Goal: Book appointment/travel/reservation

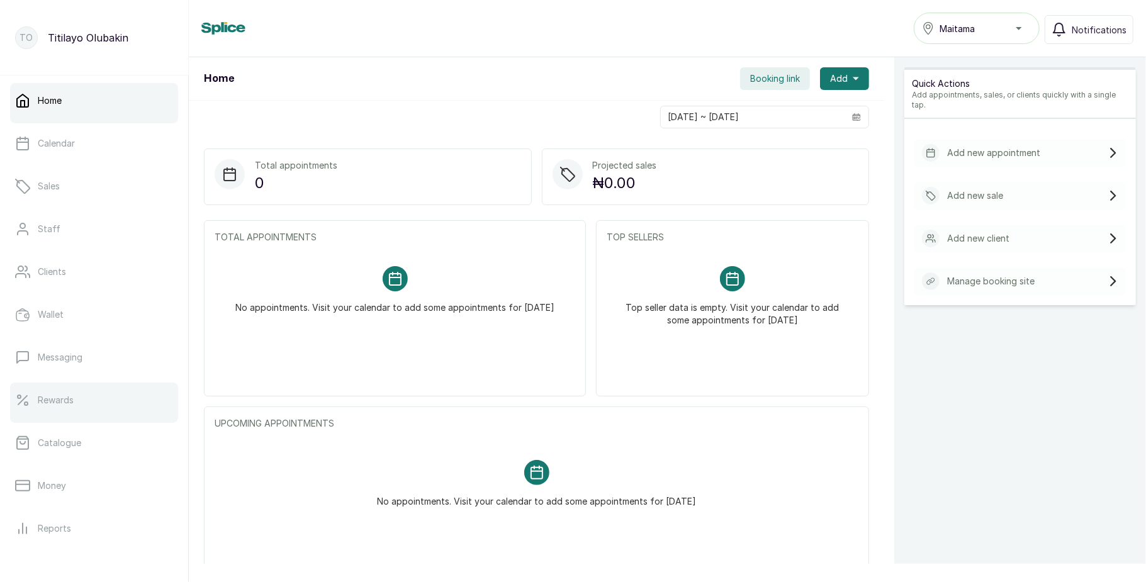
scroll to position [141, 0]
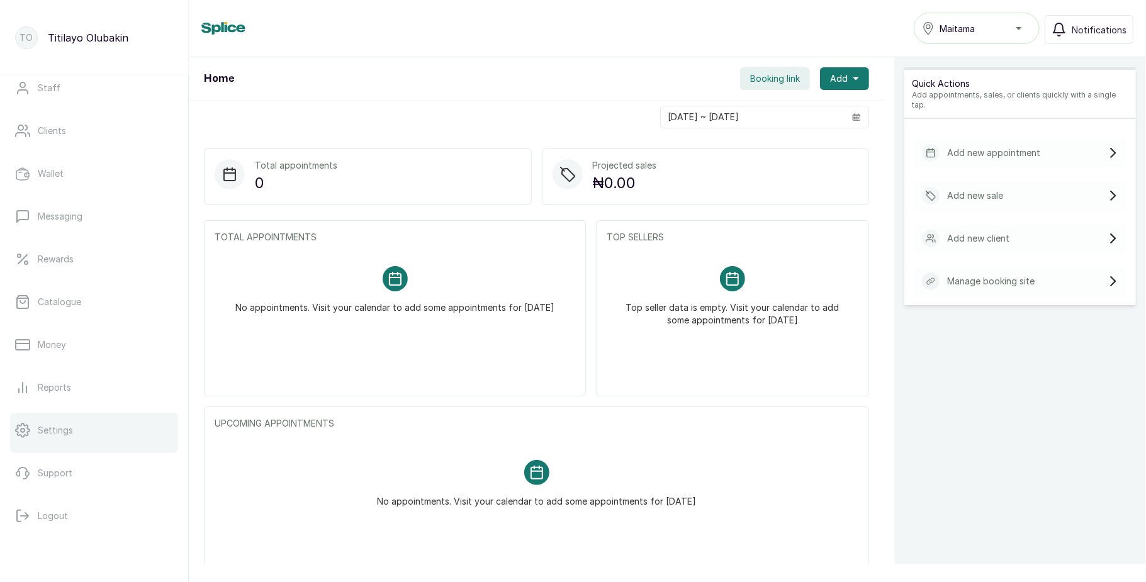
click at [97, 430] on link "Settings" at bounding box center [94, 430] width 168 height 35
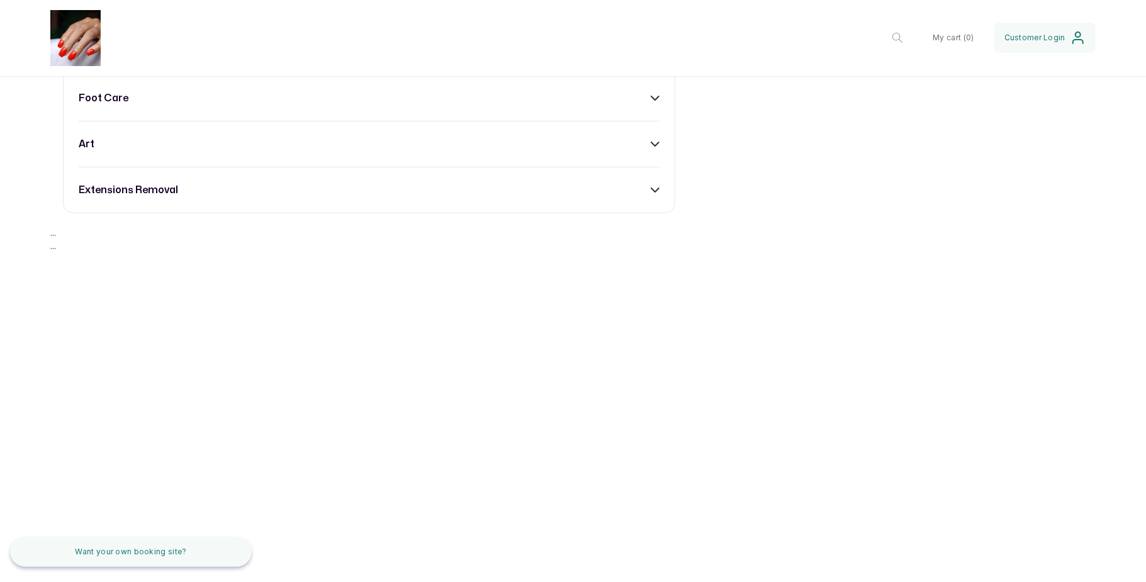
scroll to position [851, 0]
click at [630, 14] on div "russian manicure" at bounding box center [369, 6] width 581 height 15
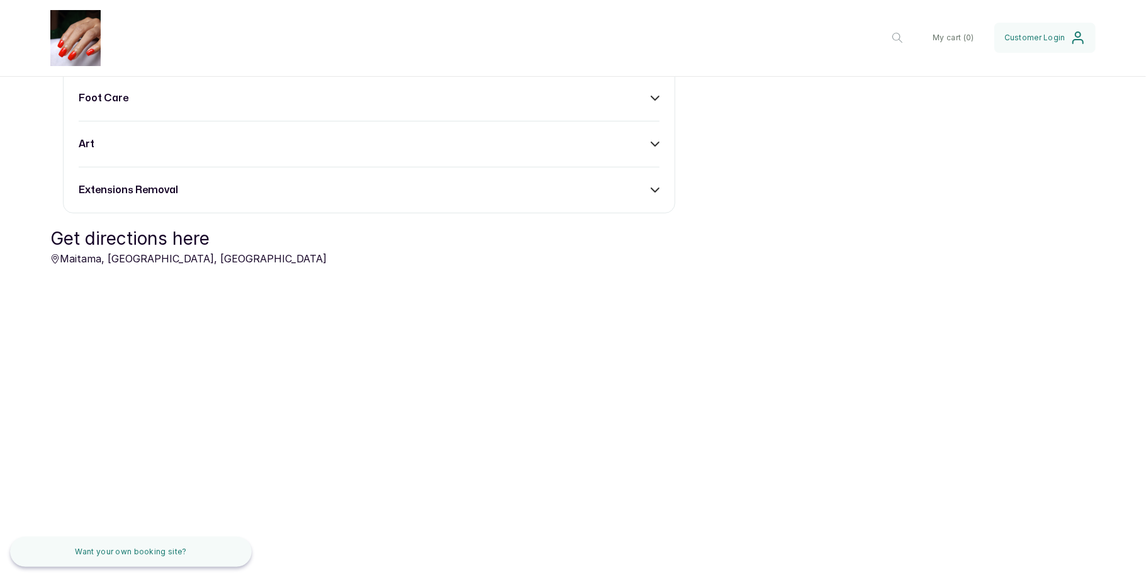
scroll to position [915, 0]
click at [632, 60] on div "photo shoot nails" at bounding box center [369, 52] width 581 height 15
click at [638, 106] on div "foot care" at bounding box center [369, 98] width 581 height 15
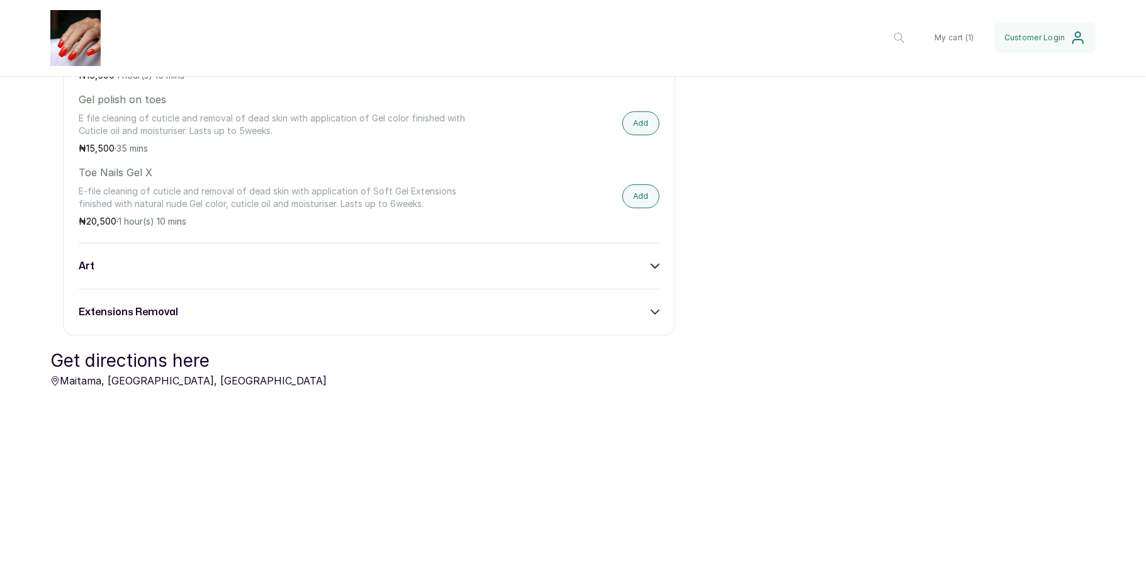
scroll to position [824, 0]
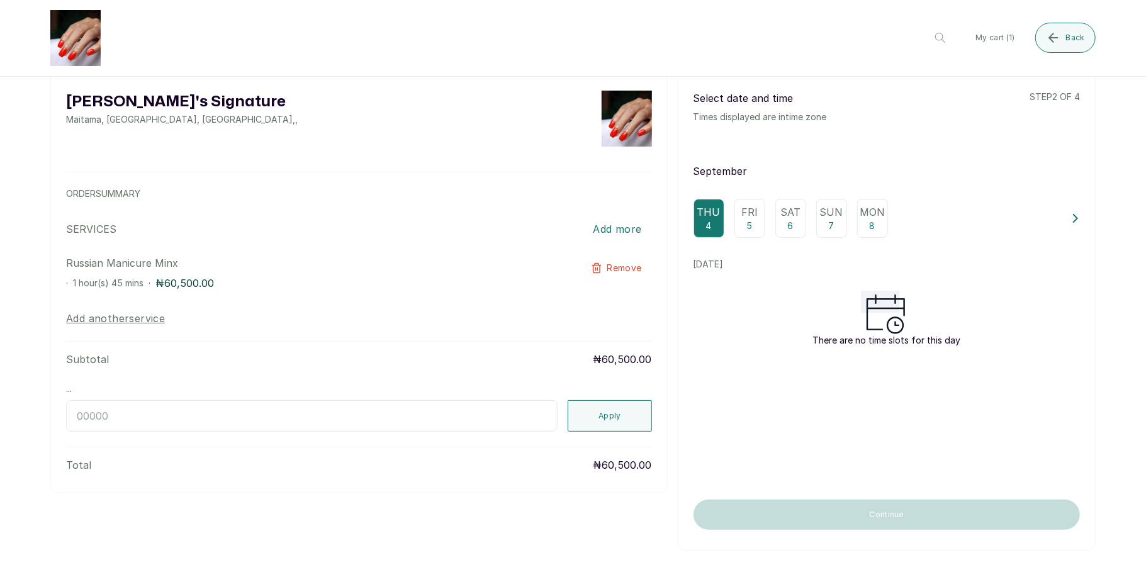
scroll to position [0, 0]
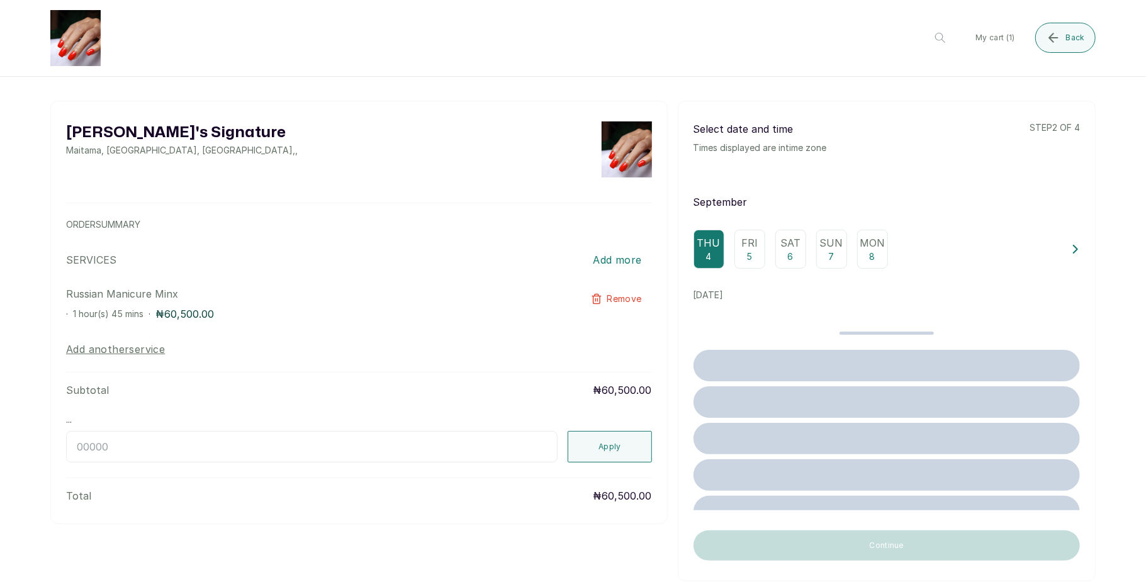
click at [743, 249] on p "Fri" at bounding box center [749, 242] width 16 height 15
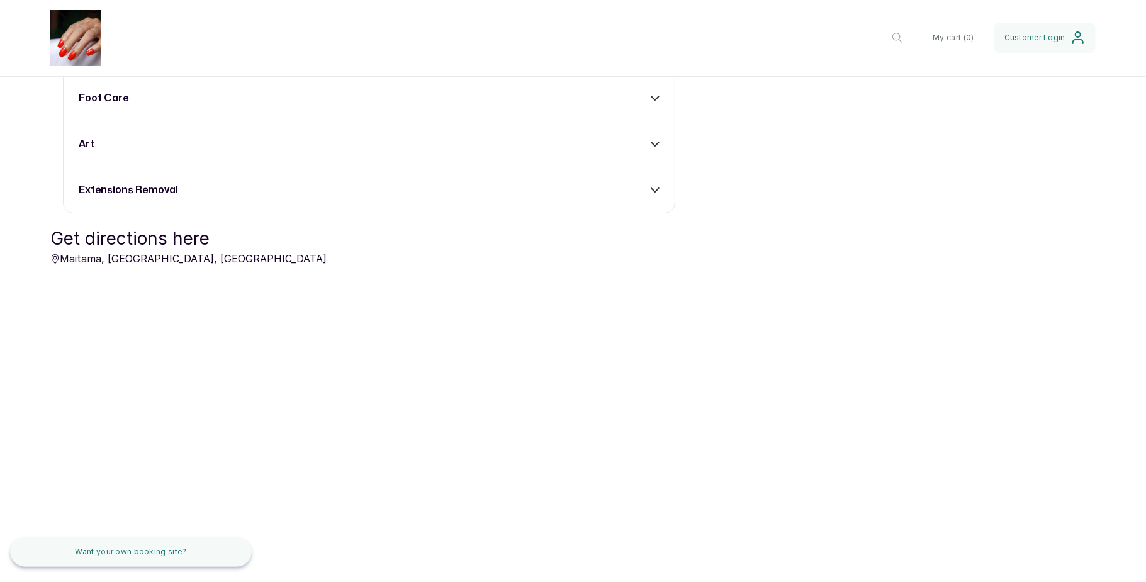
scroll to position [789, 0]
click at [638, 14] on div "russian manicure" at bounding box center [369, 6] width 581 height 15
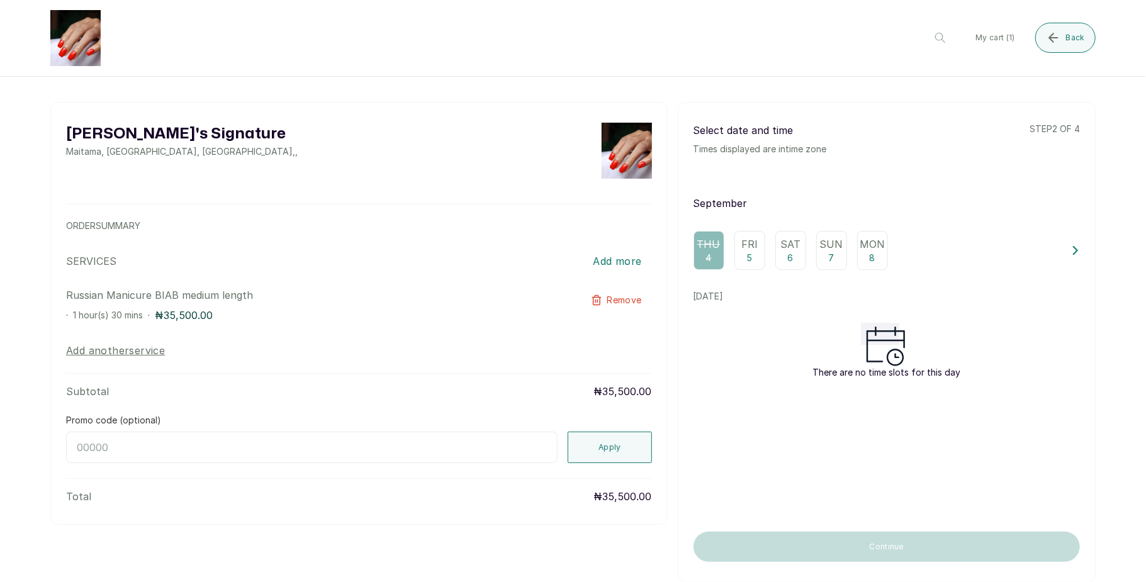
click at [736, 252] on div "Fri 5" at bounding box center [749, 250] width 31 height 39
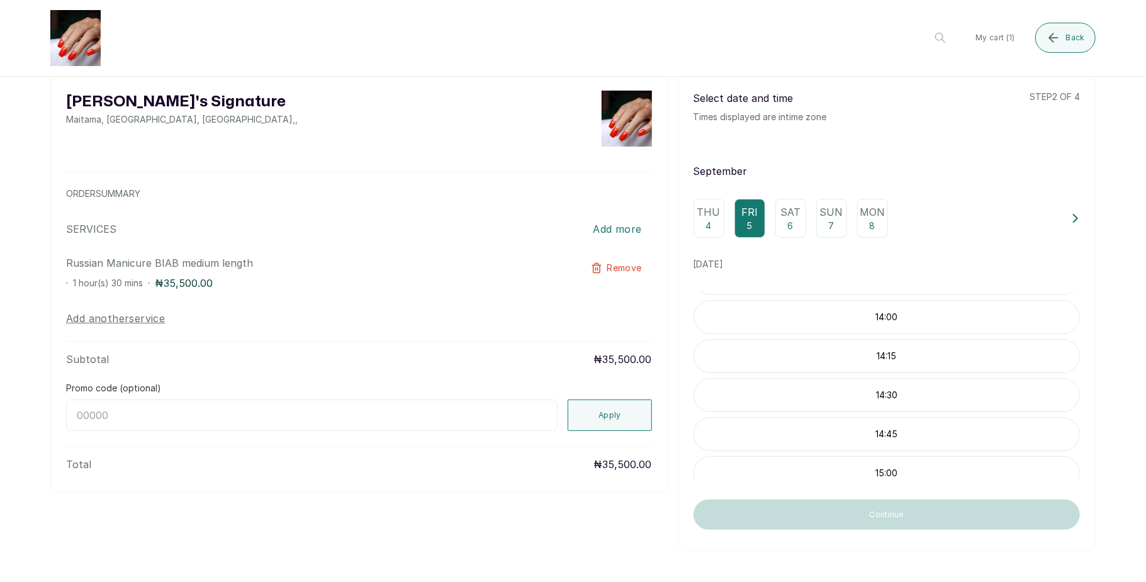
scroll to position [713, 0]
drag, startPoint x: 836, startPoint y: 330, endPoint x: 753, endPoint y: 270, distance: 102.9
click at [753, 270] on p "[DATE]" at bounding box center [887, 264] width 386 height 13
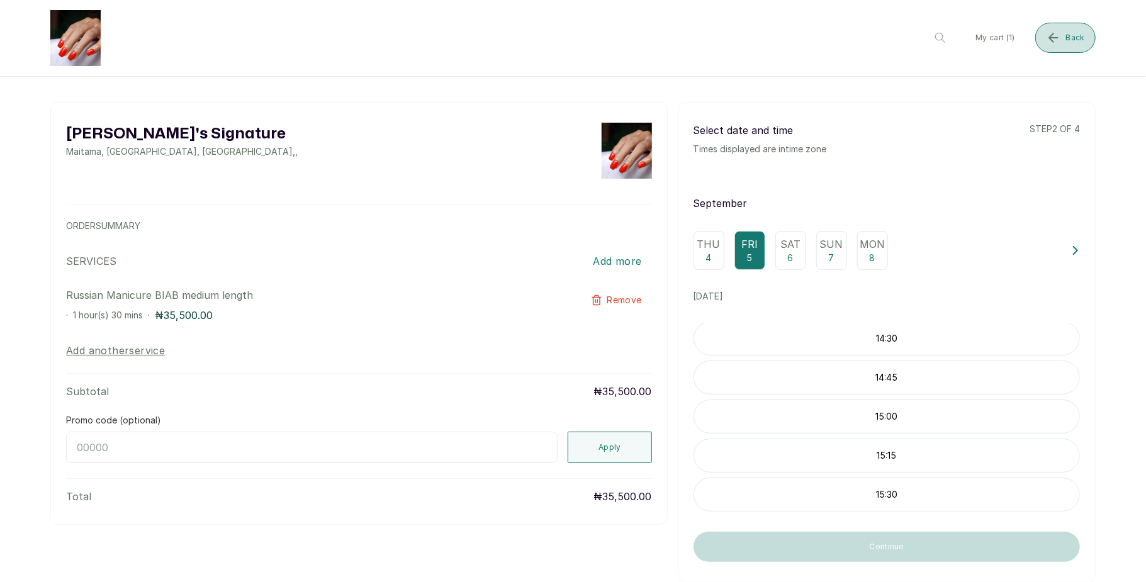
click at [1085, 41] on button "Back" at bounding box center [1065, 38] width 60 height 30
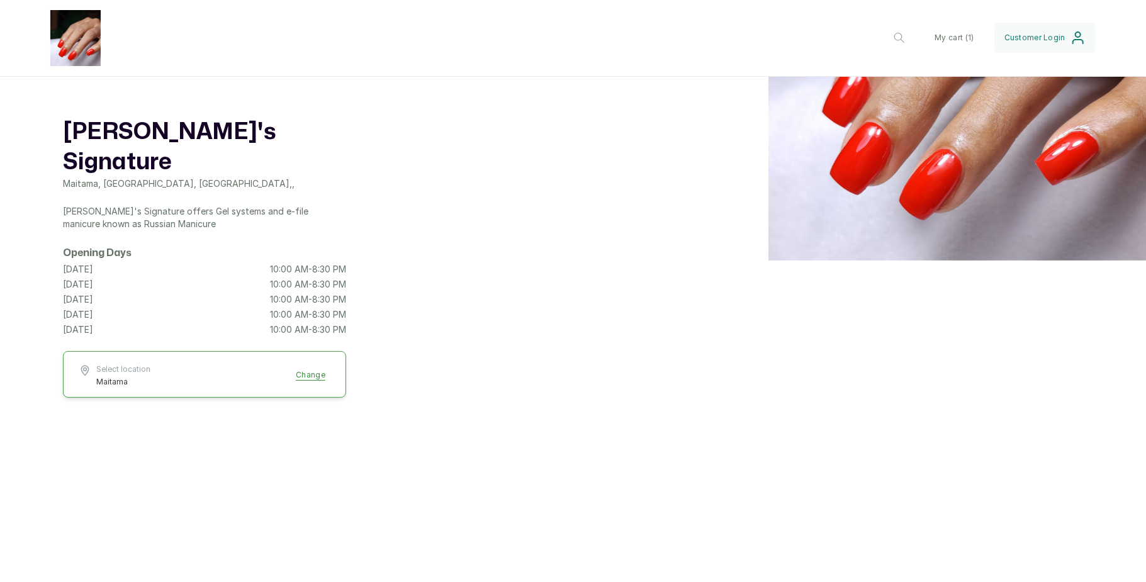
scroll to position [235, 0]
